Goal: Navigation & Orientation: Find specific page/section

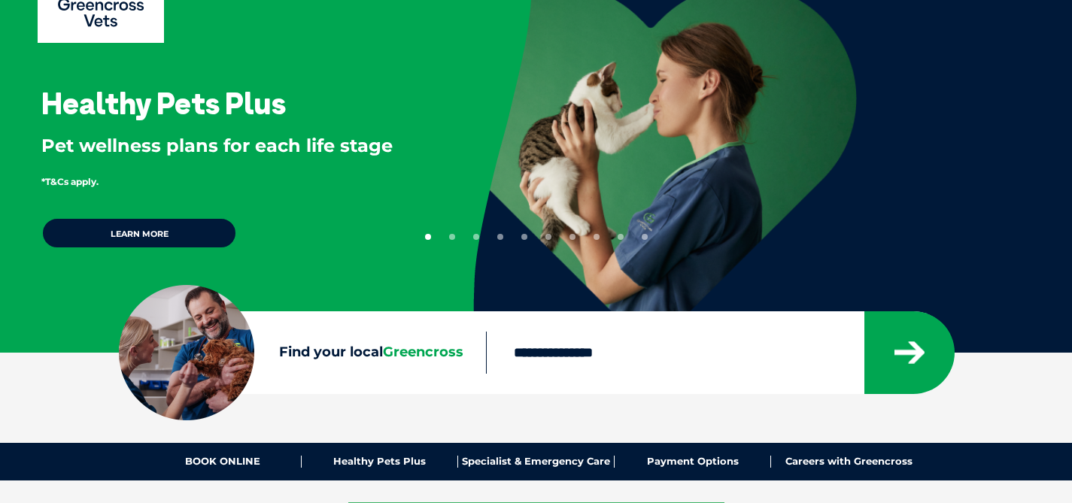
scroll to position [117, 0]
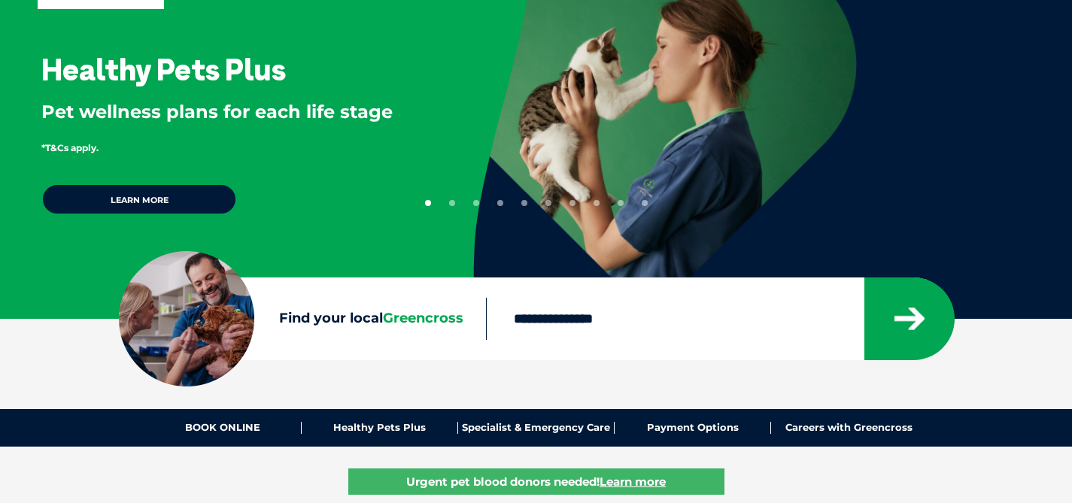
click at [558, 315] on input "Find your local Greencross" at bounding box center [675, 319] width 378 height 42
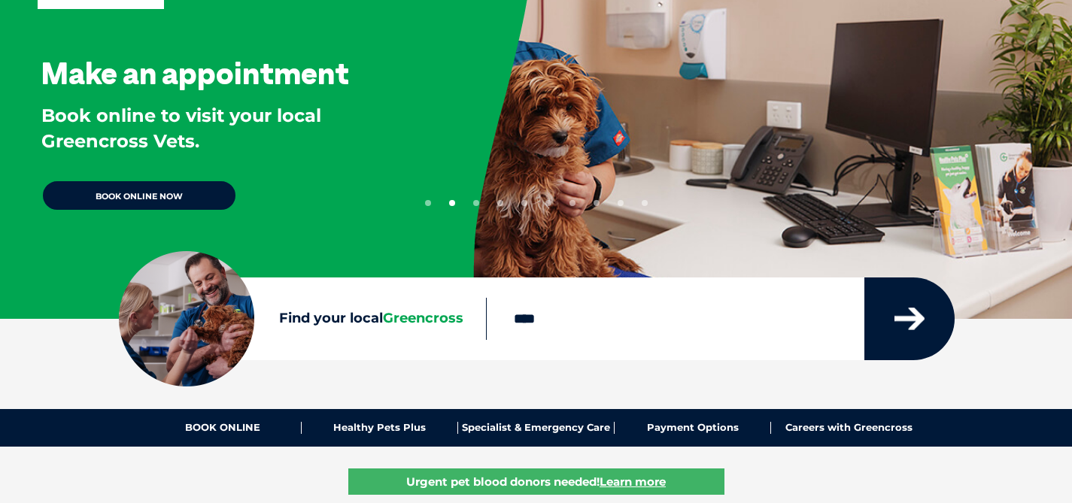
type input "****"
click at [931, 311] on button "submit" at bounding box center [909, 319] width 90 height 83
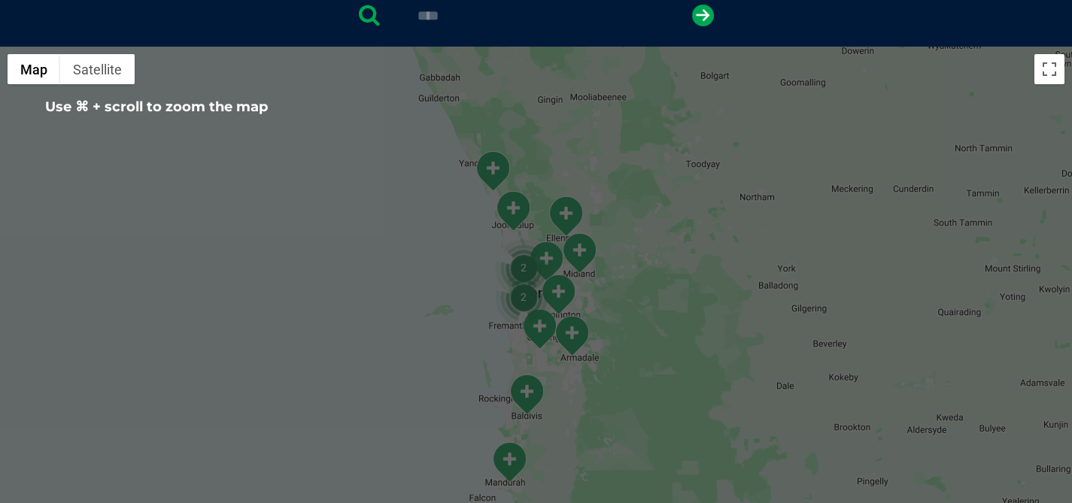
scroll to position [353, 0]
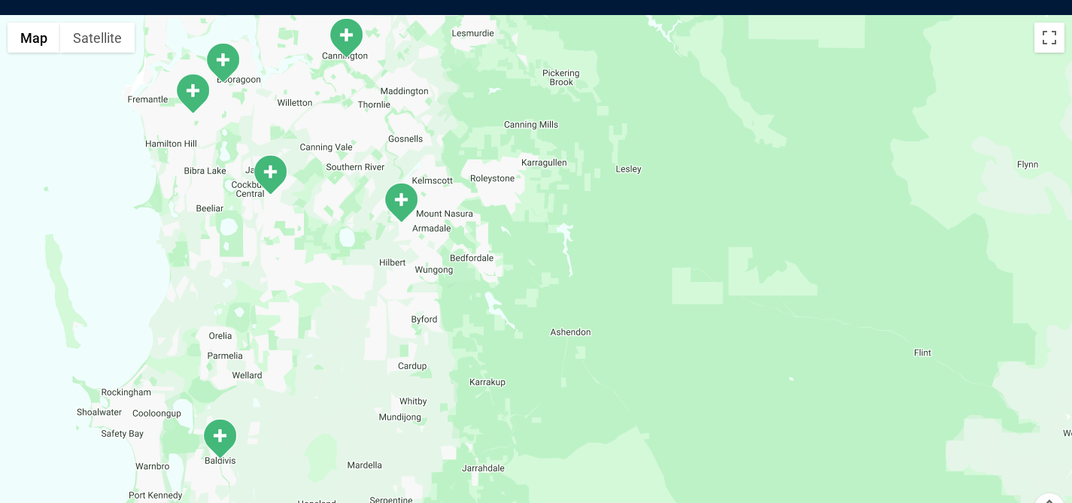
drag, startPoint x: 481, startPoint y: 248, endPoint x: 577, endPoint y: 331, distance: 126.9
click at [577, 331] on div at bounding box center [536, 305] width 1072 height 581
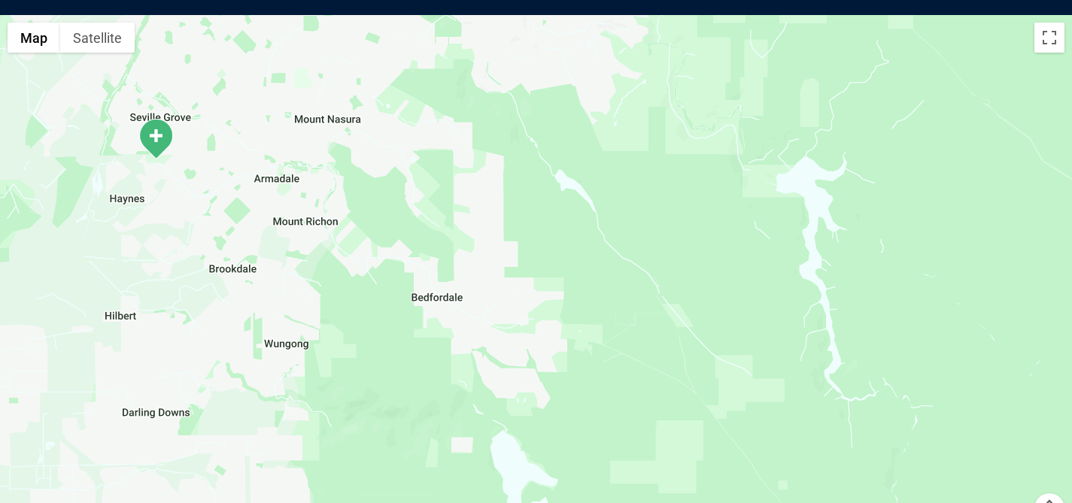
drag, startPoint x: 468, startPoint y: 266, endPoint x: 600, endPoint y: 292, distance: 134.3
click at [600, 292] on div at bounding box center [536, 305] width 1072 height 581
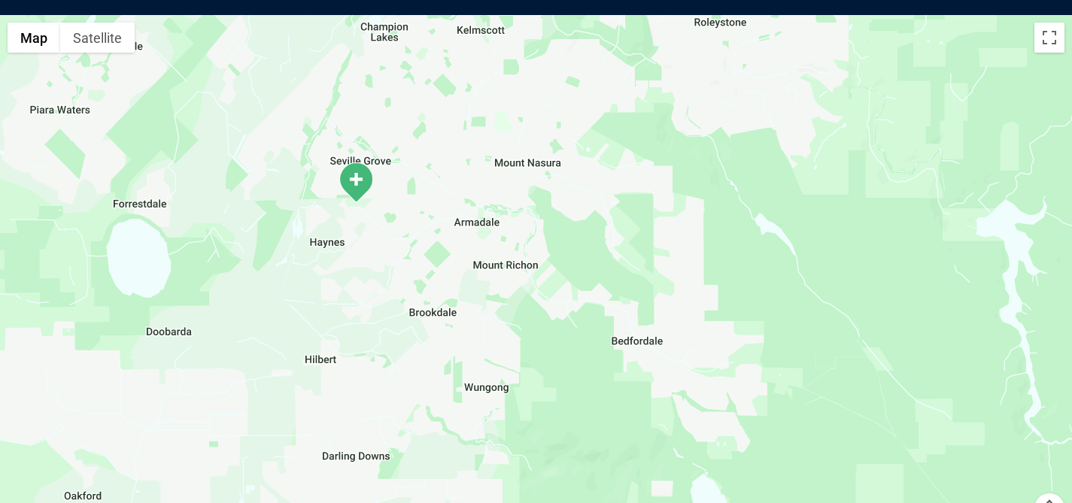
drag, startPoint x: 602, startPoint y: 292, endPoint x: 700, endPoint y: 339, distance: 109.0
click at [698, 339] on div at bounding box center [536, 305] width 1072 height 581
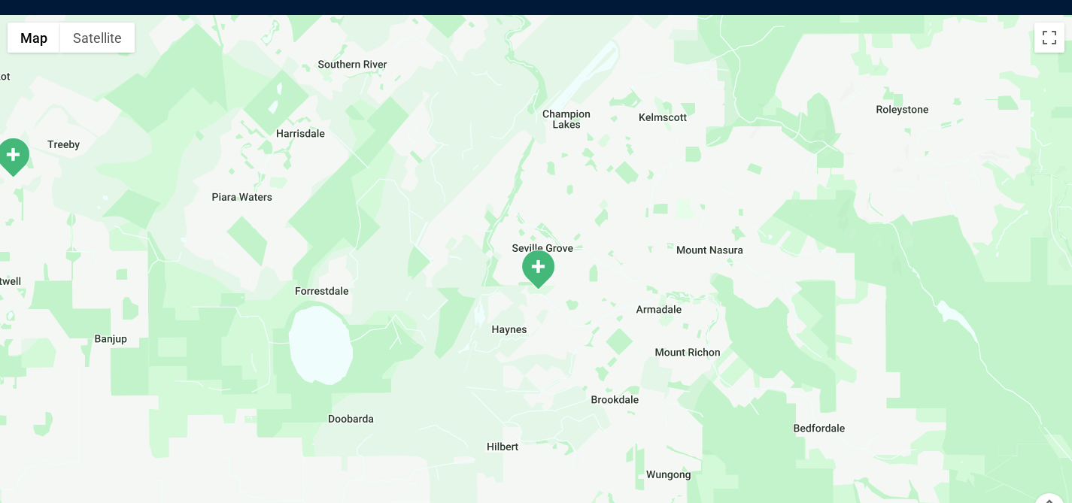
drag, startPoint x: 700, startPoint y: 339, endPoint x: 762, endPoint y: 339, distance: 61.7
click at [760, 339] on div at bounding box center [536, 305] width 1072 height 581
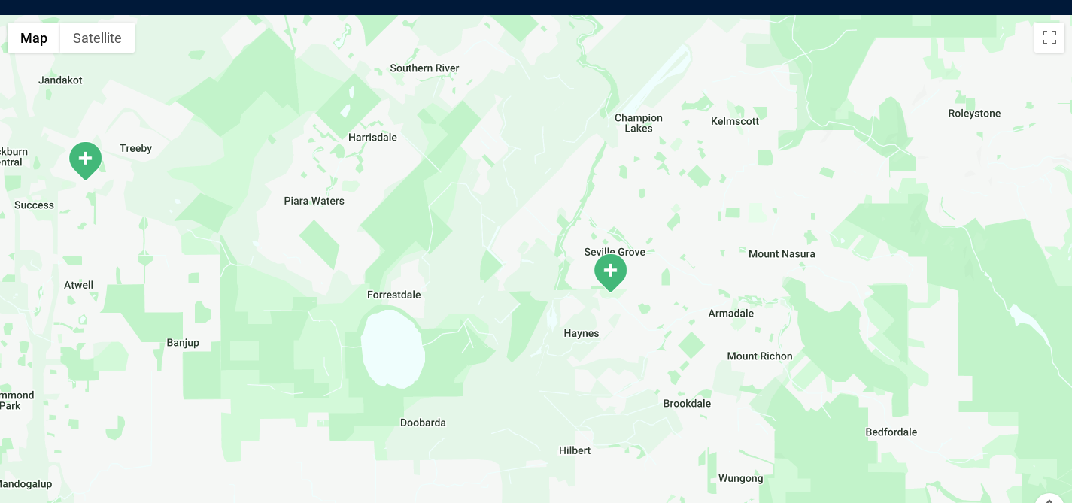
drag, startPoint x: 238, startPoint y: 241, endPoint x: 376, endPoint y: 260, distance: 139.7
click at [376, 260] on div at bounding box center [536, 305] width 1072 height 581
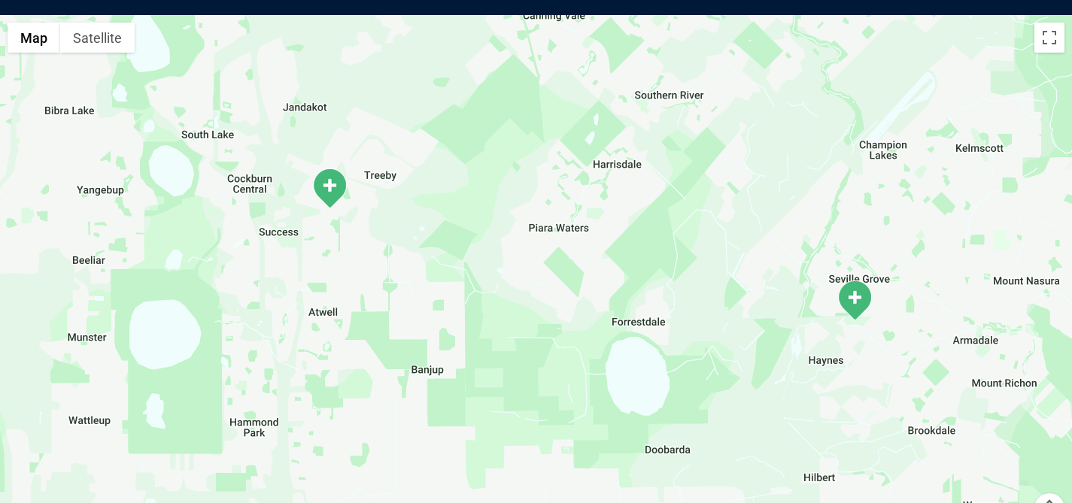
click at [330, 193] on img "Cockburn" at bounding box center [330, 188] width 38 height 41
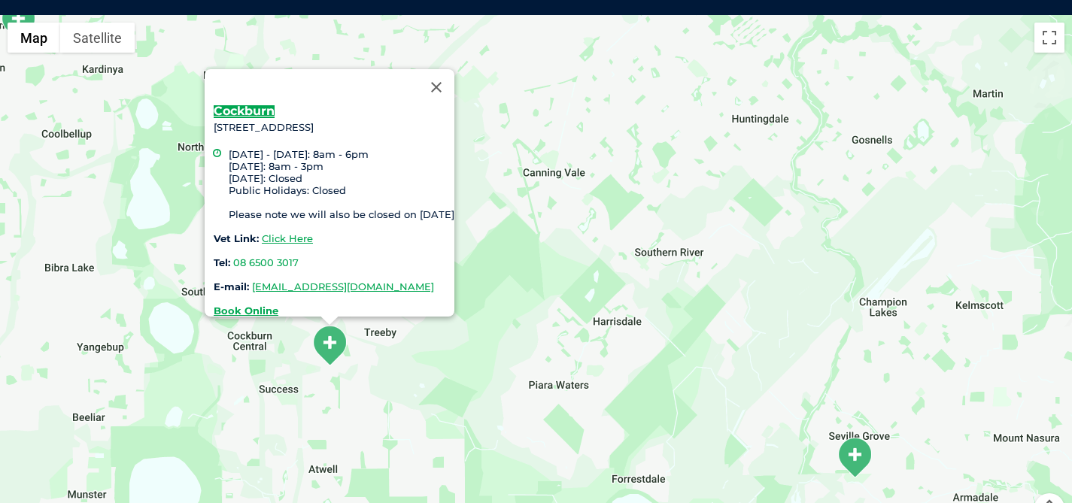
drag, startPoint x: 232, startPoint y: 104, endPoint x: 668, endPoint y: 5, distance: 447.5
